Goal: Navigation & Orientation: Find specific page/section

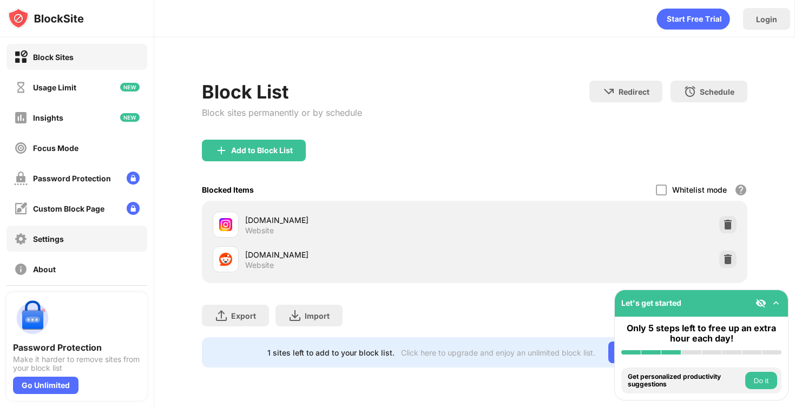
scroll to position [43, 0]
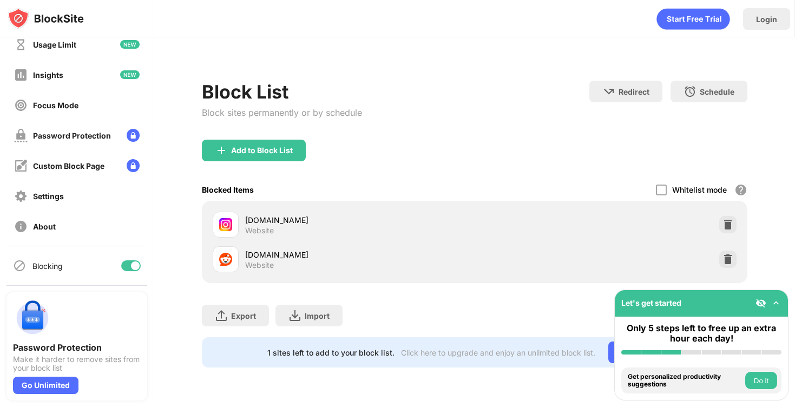
click at [136, 266] on div at bounding box center [135, 265] width 9 height 9
